Goal: Transaction & Acquisition: Purchase product/service

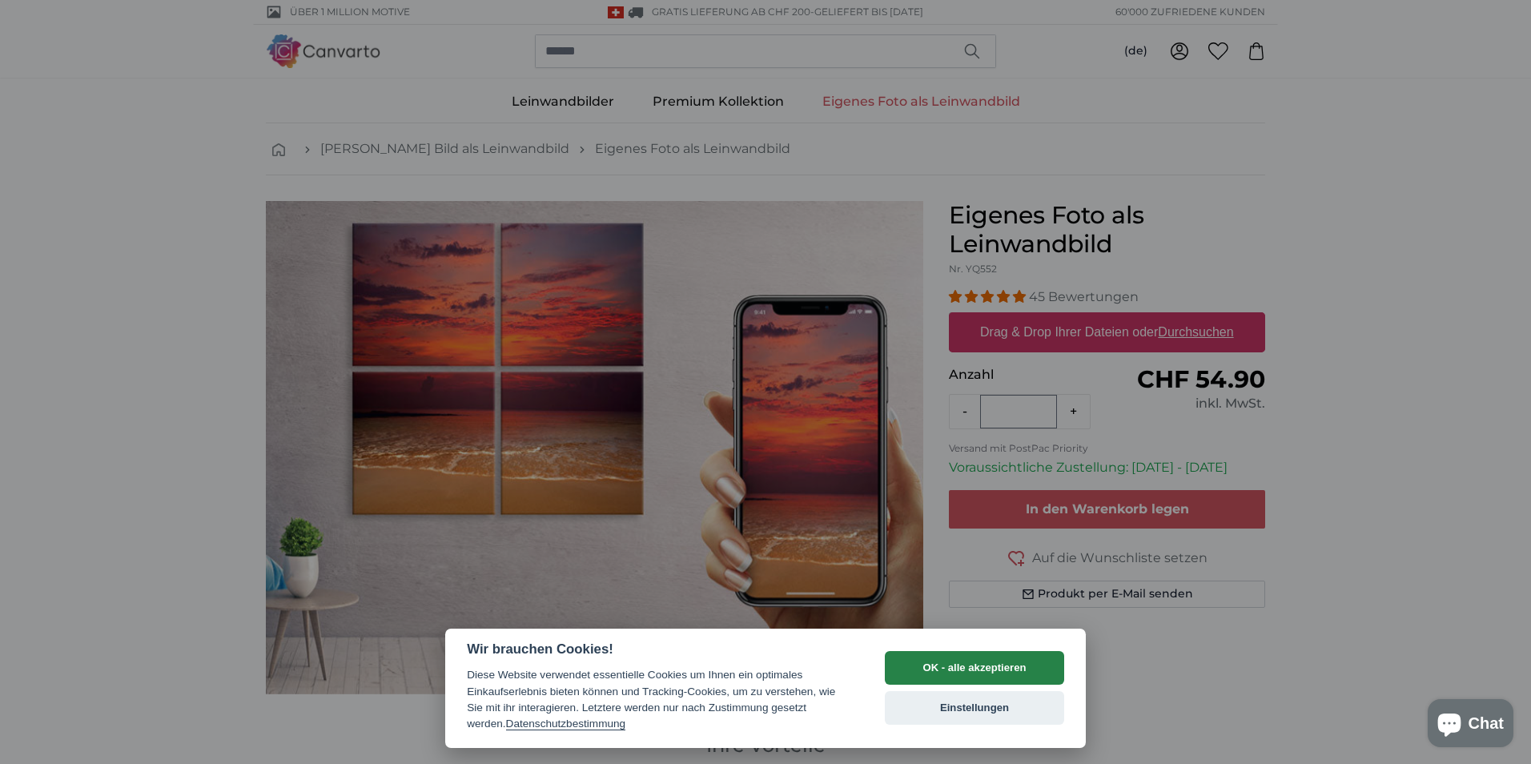
click at [995, 658] on button "OK - alle akzeptieren" at bounding box center [974, 668] width 179 height 34
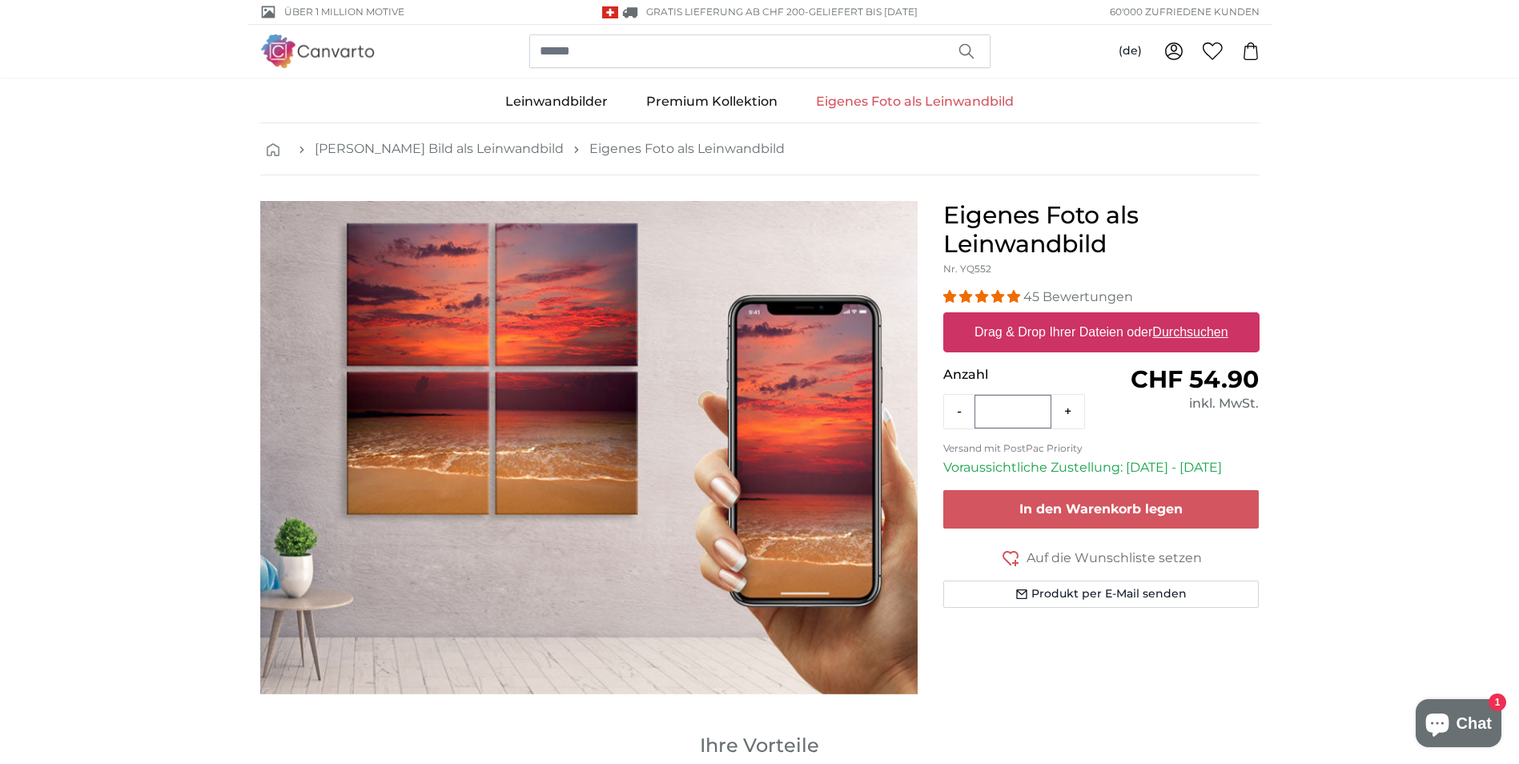
click at [1182, 333] on u "Durchsuchen" at bounding box center [1189, 332] width 75 height 14
click at [1182, 317] on input "Drag & Drop Ihrer Dateien oder Durchsuchen" at bounding box center [1101, 314] width 316 height 5
type input "**********"
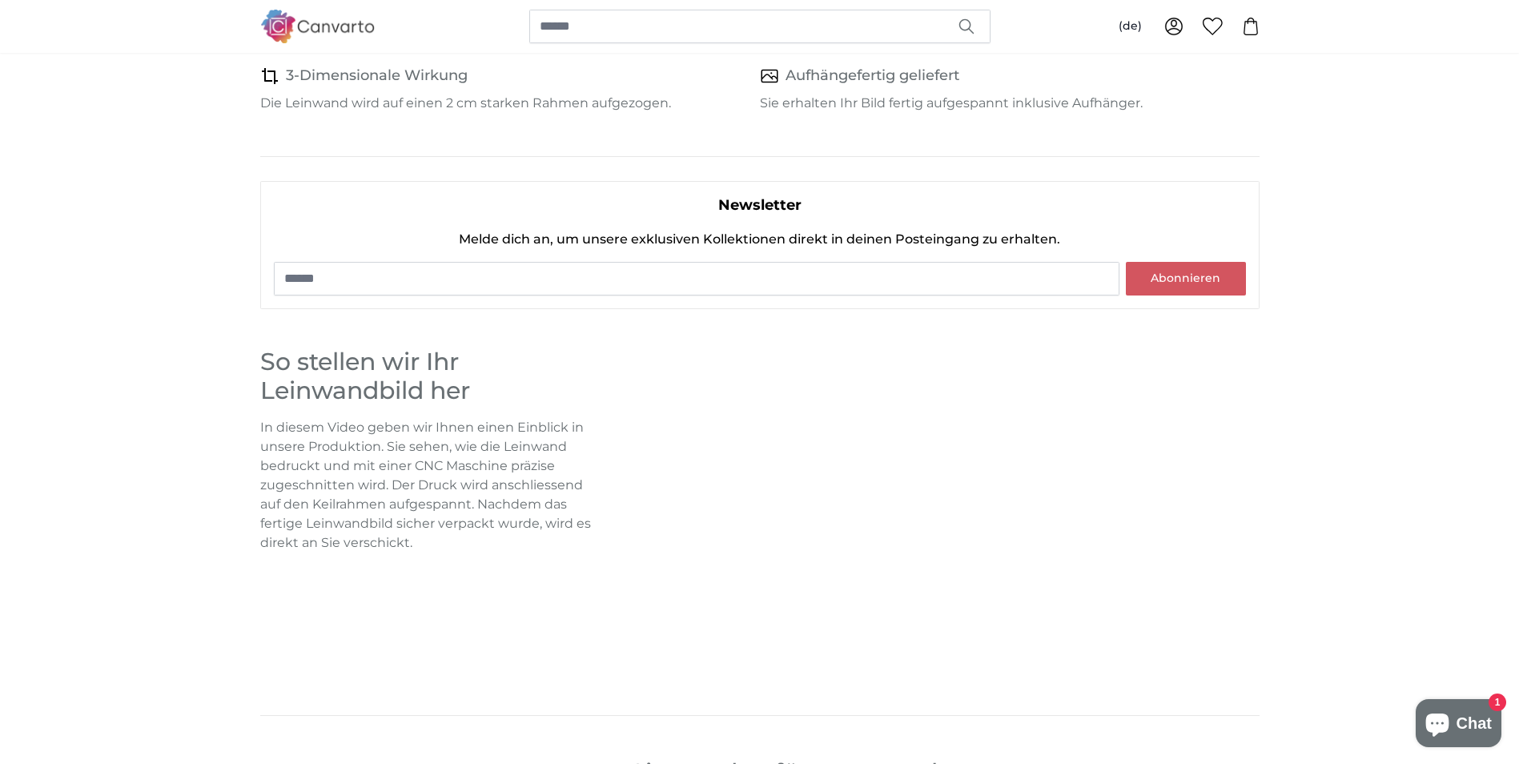
scroll to position [961, 0]
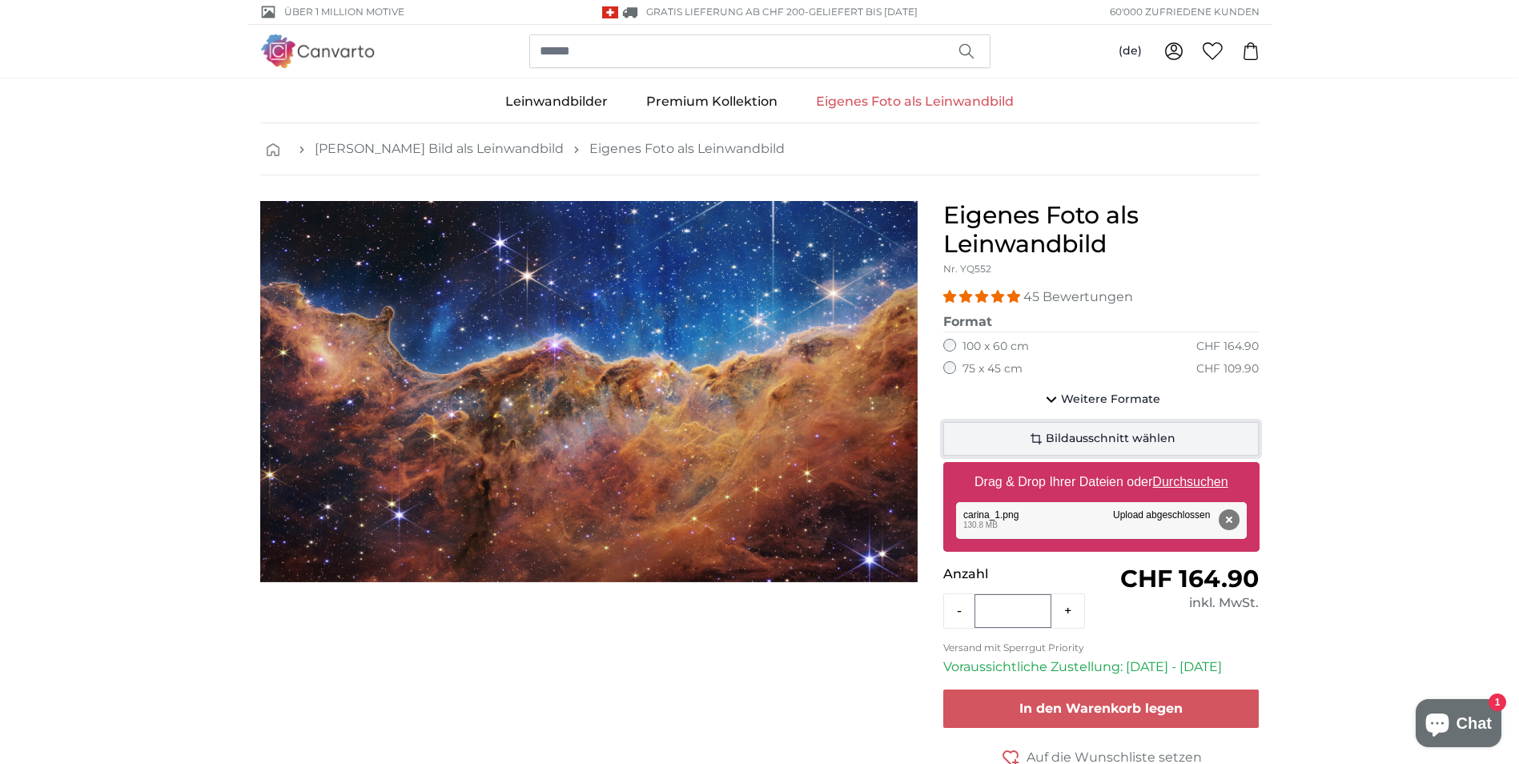
click at [1109, 436] on span "Bildausschnitt wählen" at bounding box center [1111, 439] width 130 height 16
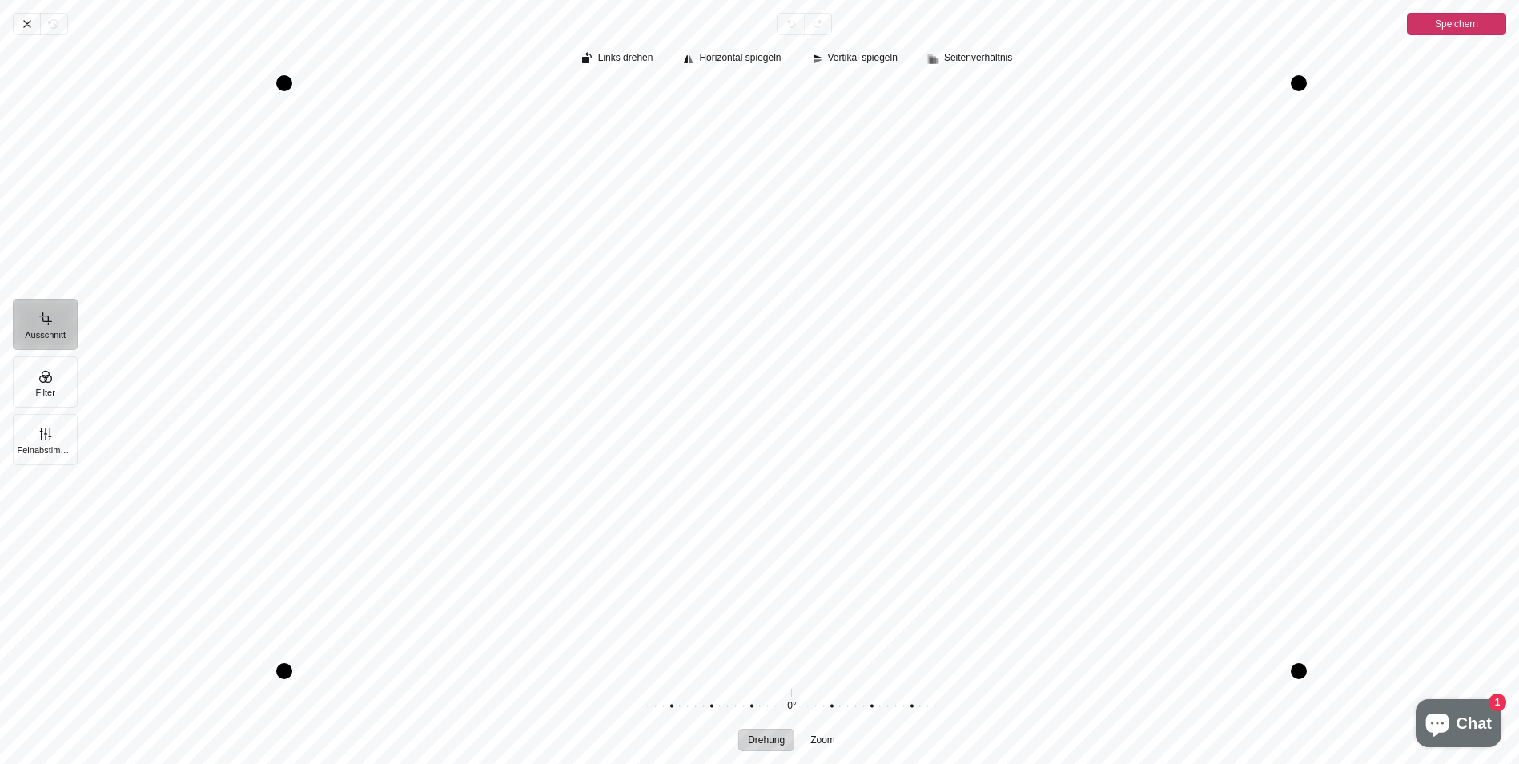
click at [1445, 22] on span "Speichern" at bounding box center [1456, 23] width 43 height 19
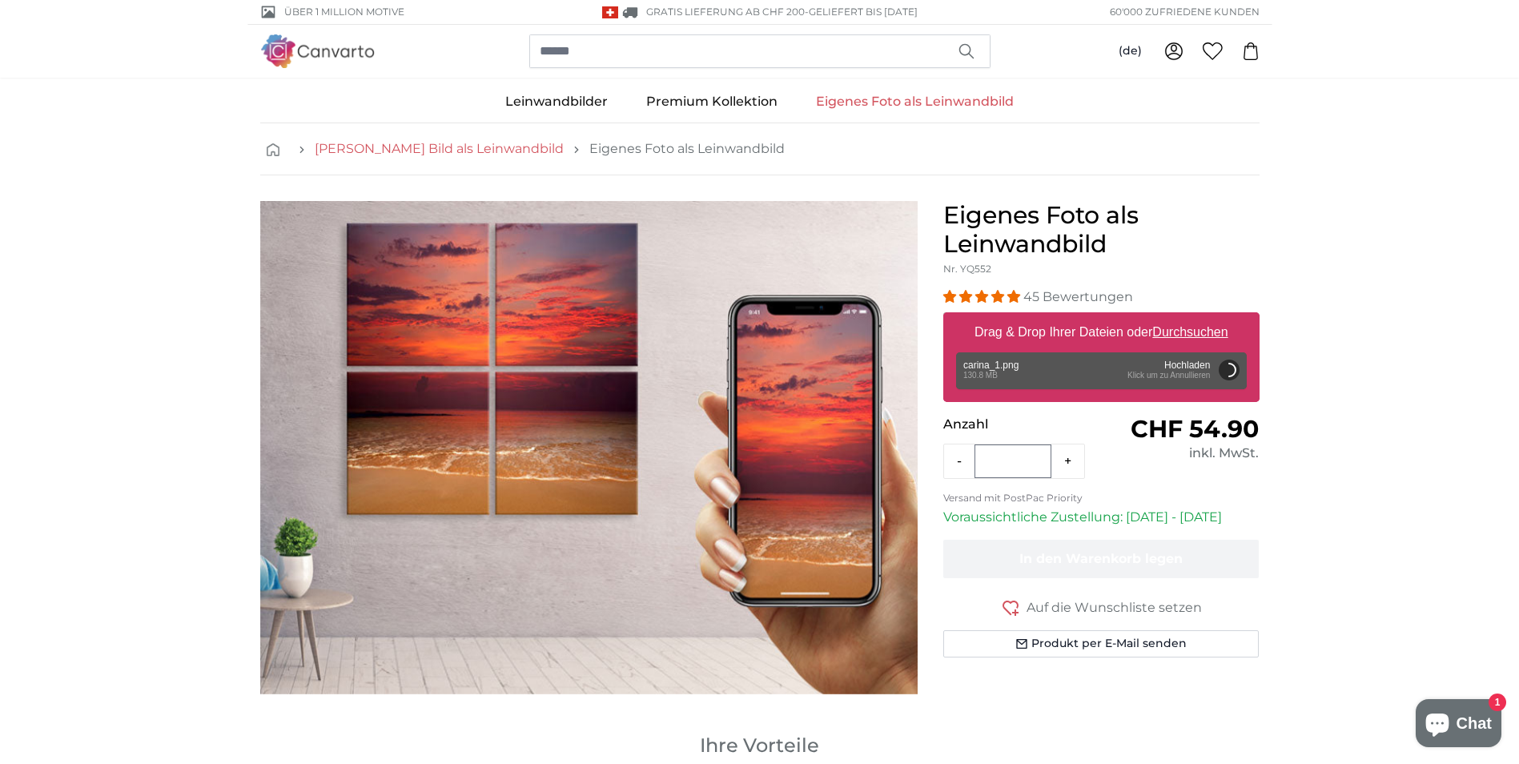
click at [479, 151] on link "[PERSON_NAME] Bild als Leinwandbild" at bounding box center [439, 148] width 249 height 19
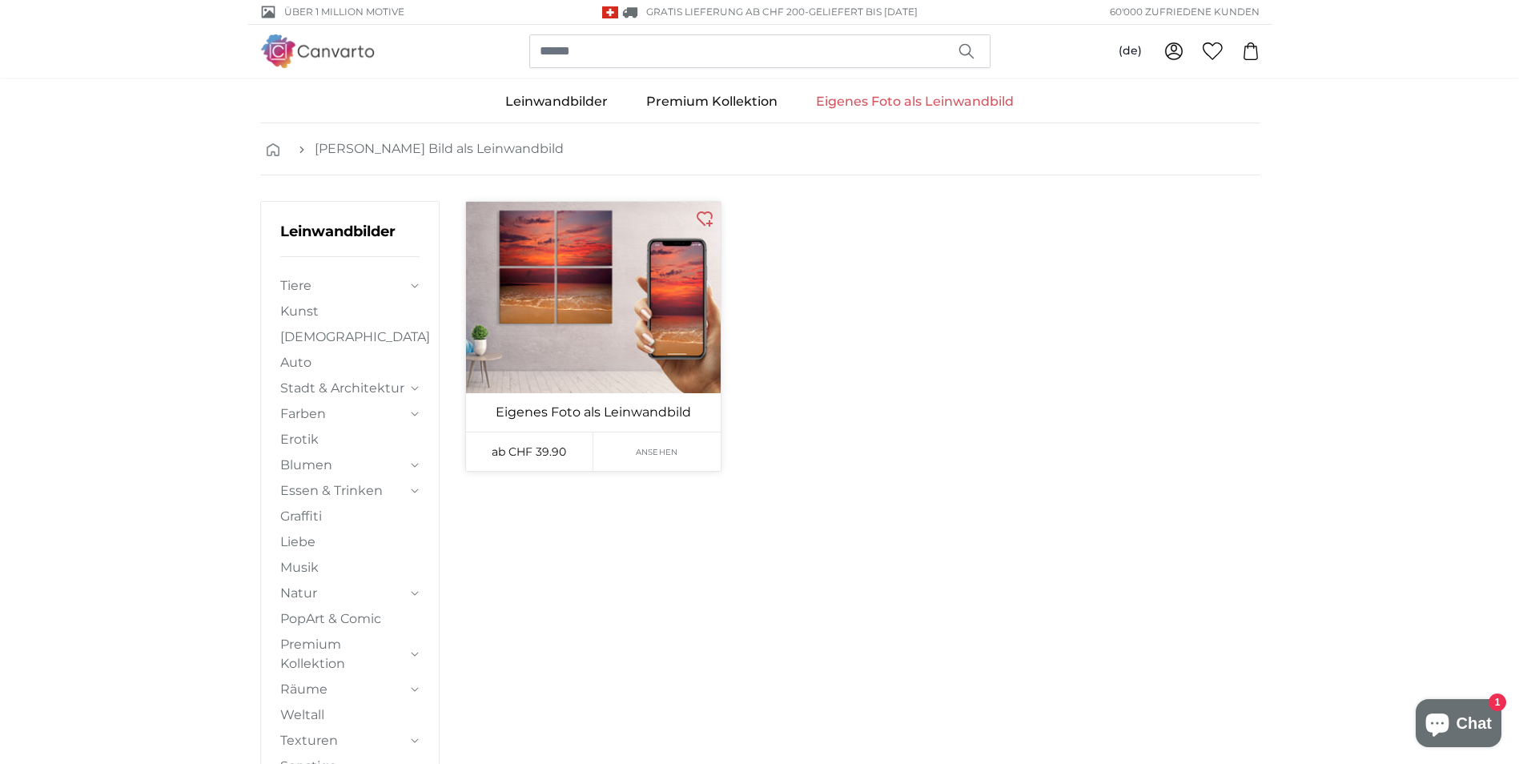
click at [657, 452] on span "Ansehen" at bounding box center [657, 452] width 42 height 12
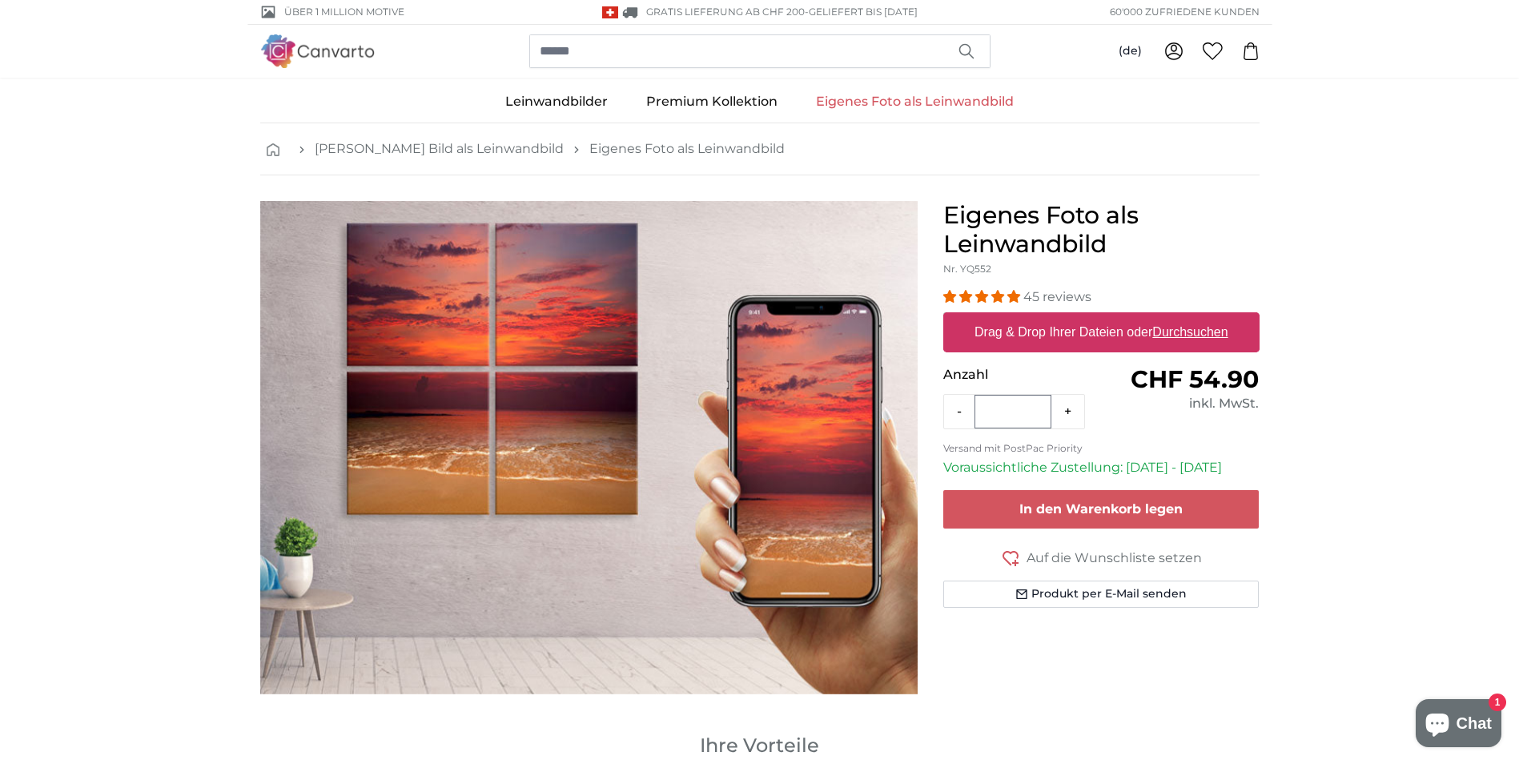
click at [1174, 328] on u "Durchsuchen" at bounding box center [1189, 332] width 75 height 14
click at [1174, 317] on input "Drag & Drop Ihrer Dateien oder Durchsuchen" at bounding box center [1101, 314] width 316 height 5
type input "**********"
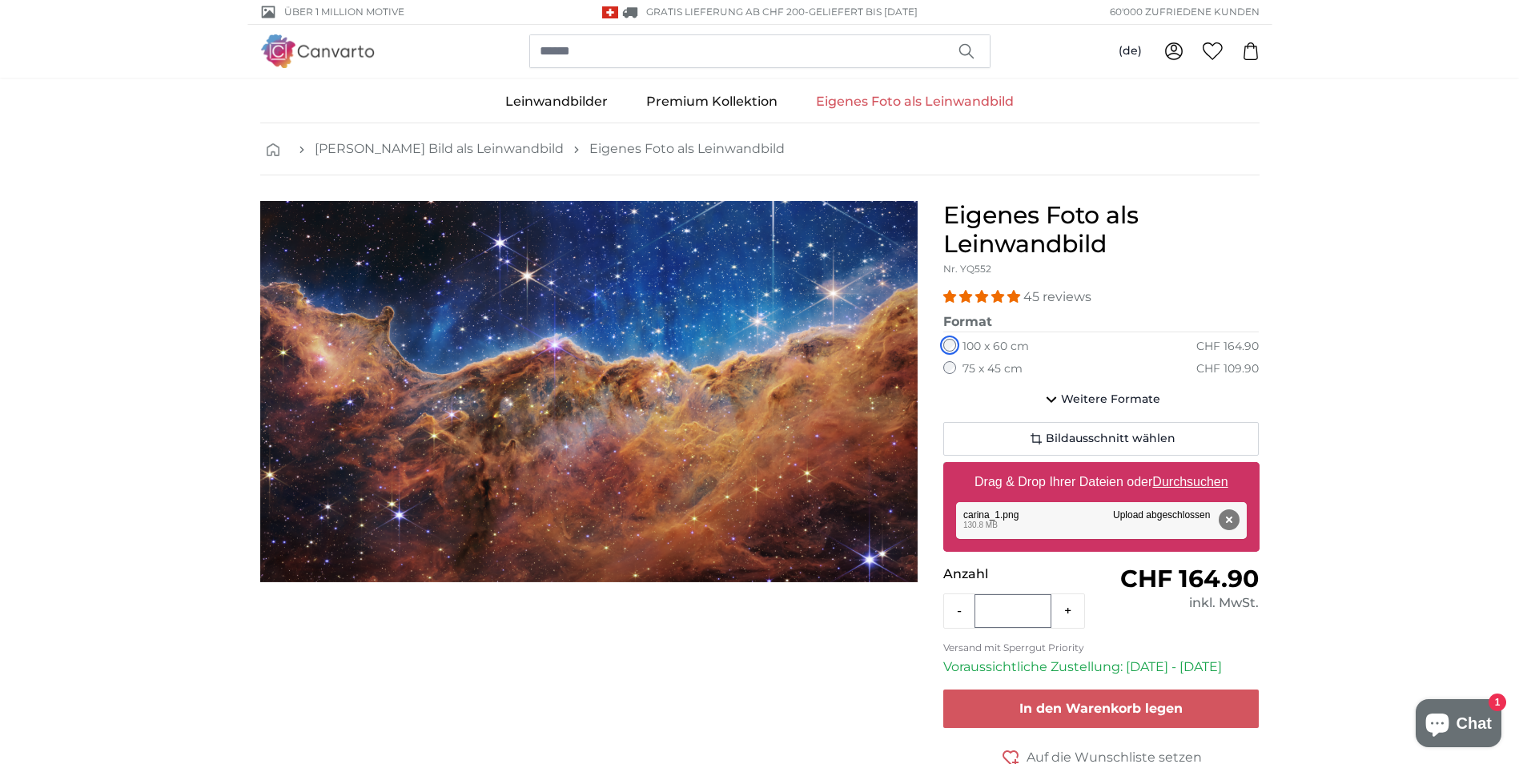
scroll to position [1903, 0]
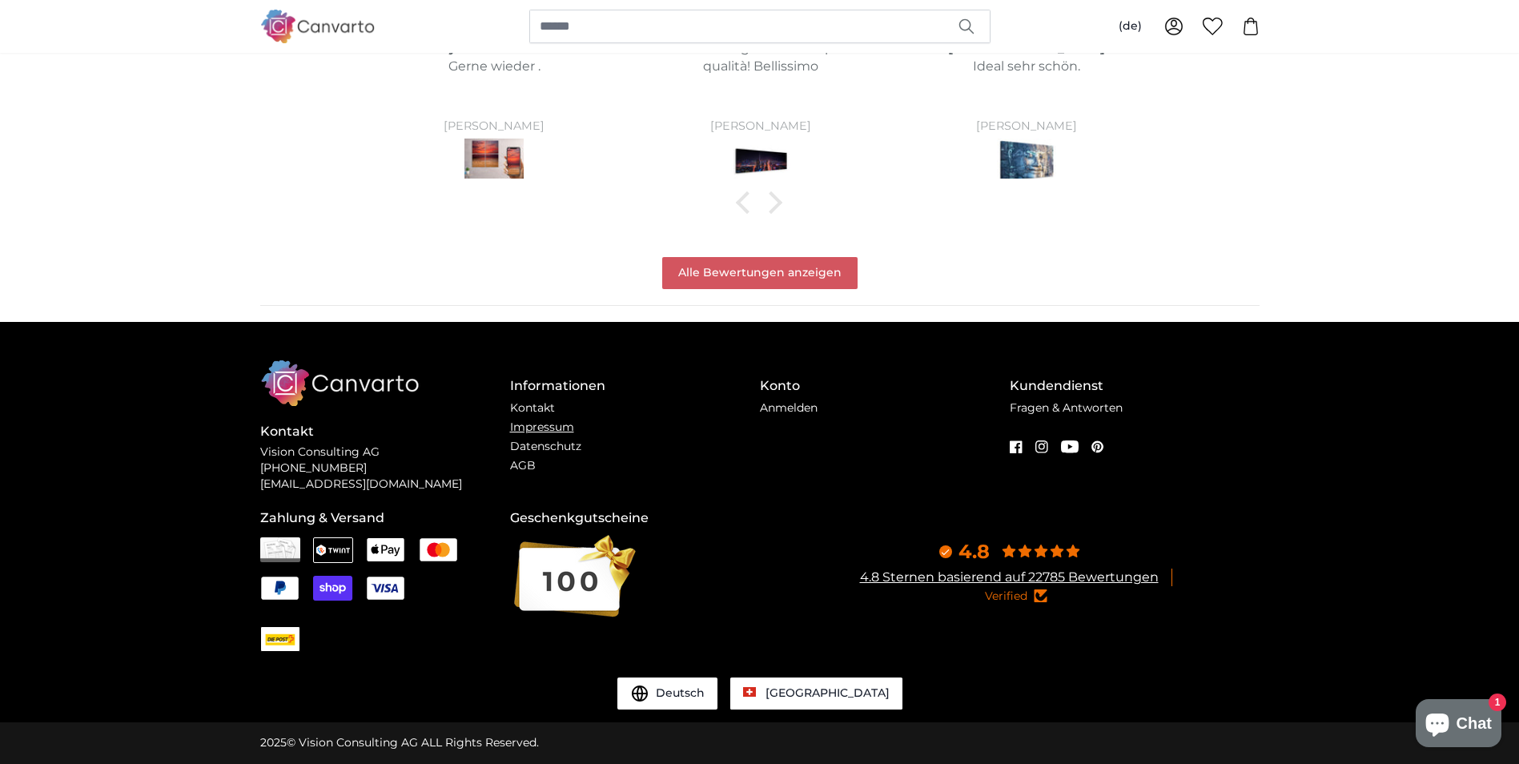
click at [533, 421] on link "Impressum" at bounding box center [542, 427] width 64 height 14
